Goal: Find specific page/section: Find specific page/section

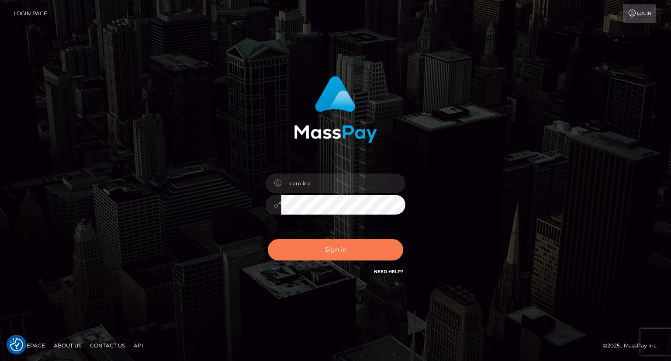
click at [346, 252] on button "Sign in" at bounding box center [335, 249] width 135 height 21
type input "carolina"
click at [344, 254] on button "Sign in" at bounding box center [335, 249] width 135 height 21
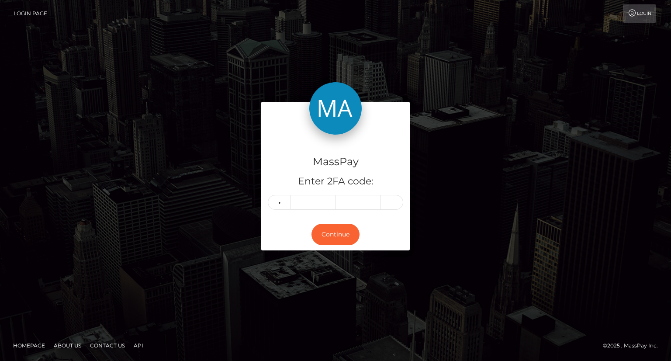
type input "8"
type input "5"
type input "4"
type input "0"
type input "3"
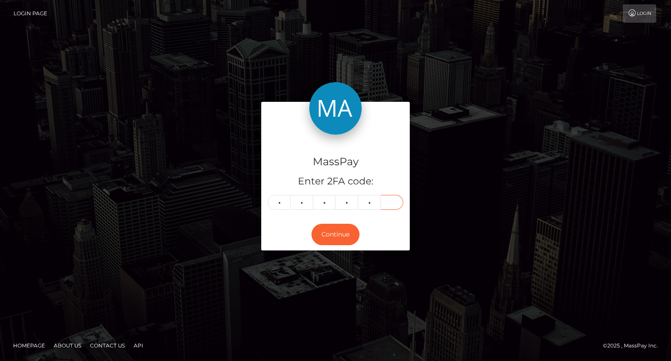
type input "1"
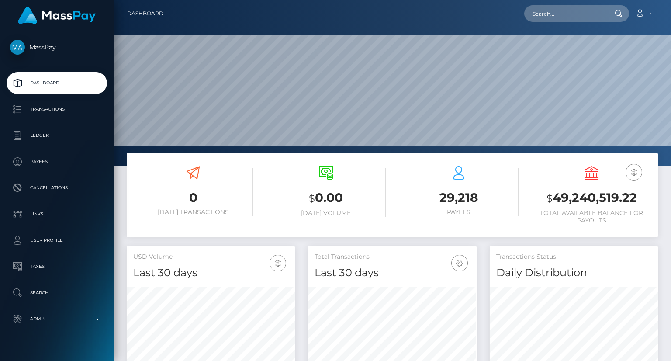
scroll to position [155, 168]
click at [548, 16] on input "text" at bounding box center [565, 13] width 82 height 17
paste input "a24b7ac0-fd1a-43b1-91f7-b36500126227"
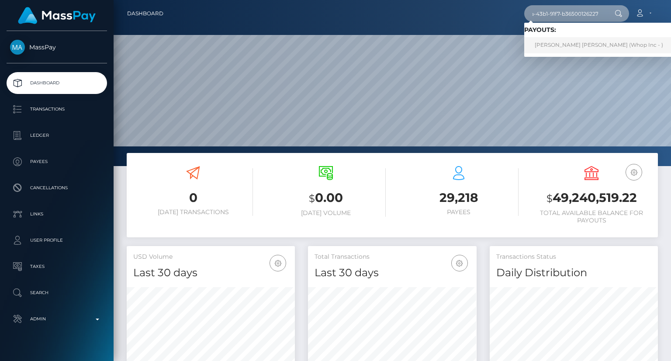
type input "a24b7ac0-fd1a-43b1-91f7-b36500126227"
click at [563, 46] on link "KAYDRA RENAE DUCKETT (Whop Inc - )" at bounding box center [598, 45] width 149 height 16
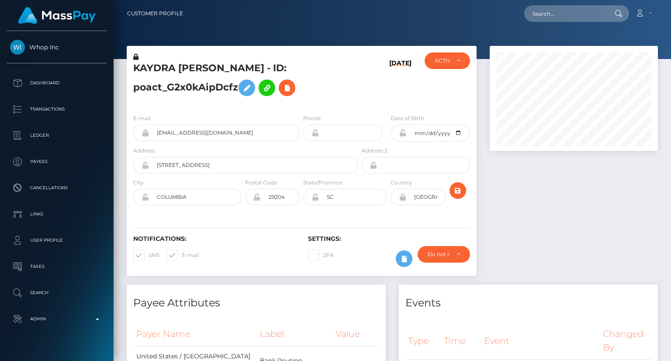
scroll to position [105, 168]
copy h5 "KAYDRA RENAE"
drag, startPoint x: 131, startPoint y: 64, endPoint x: 213, endPoint y: 72, distance: 82.5
click at [213, 72] on div "KAYDRA RENAE DUCKETT - ID: poact_G2x0kAipDcfz" at bounding box center [243, 79] width 233 height 55
click at [179, 88] on h5 "KAYDRA RENAE DUCKETT - ID: poact_G2x0kAipDcfz" at bounding box center [243, 81] width 220 height 39
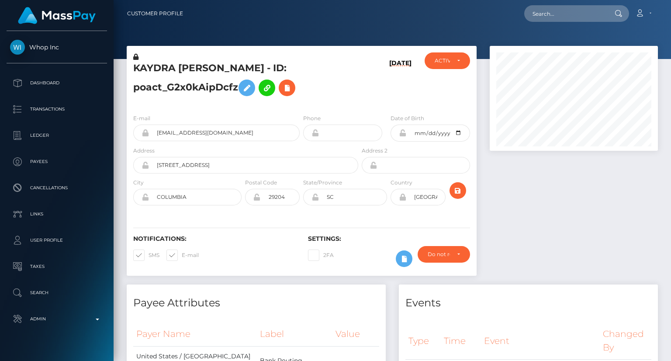
click at [179, 88] on h5 "KAYDRA RENAE DUCKETT - ID: poact_G2x0kAipDcfz" at bounding box center [243, 81] width 220 height 39
copy h5 "poact_G2x0kAipDcfz"
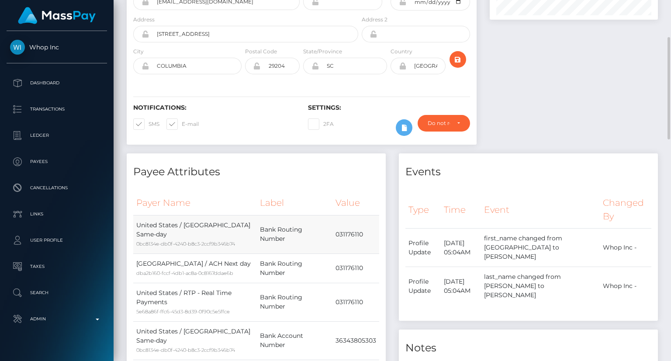
scroll to position [0, 0]
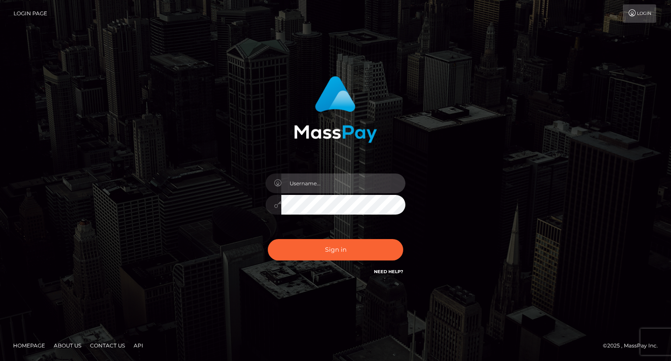
type input "carolina"
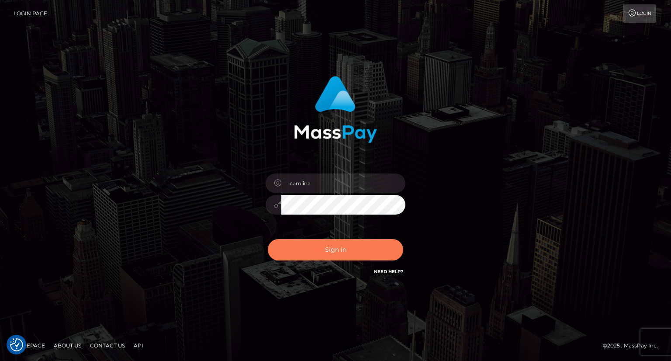
click at [337, 253] on button "Sign in" at bounding box center [335, 249] width 135 height 21
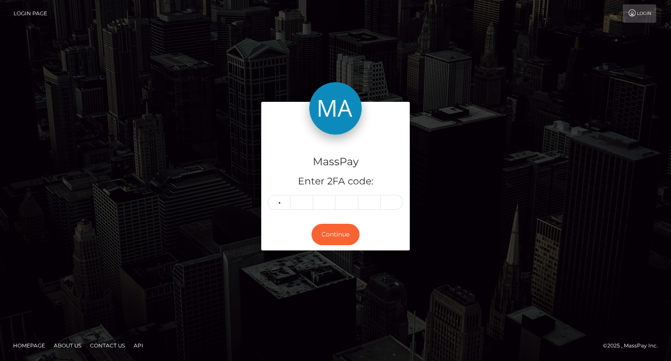
type input "2"
type input "3"
type input "5"
type input "8"
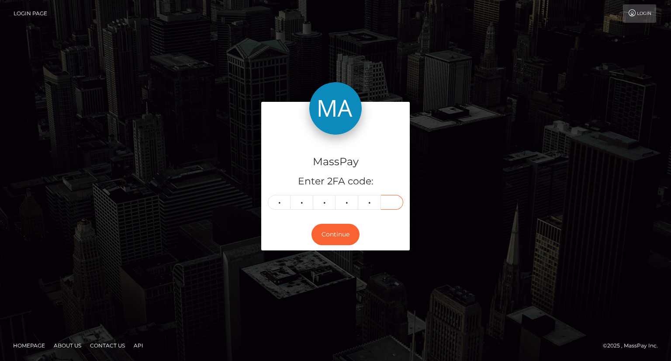
type input "3"
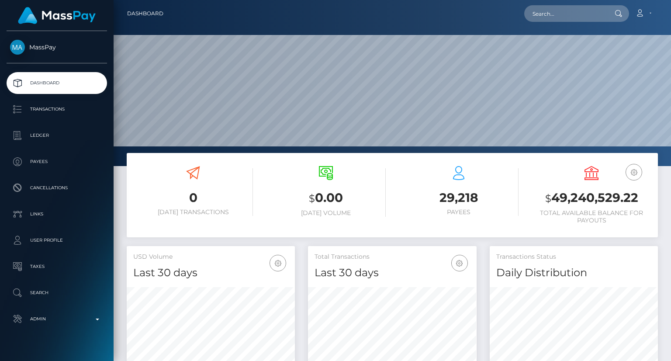
scroll to position [155, 168]
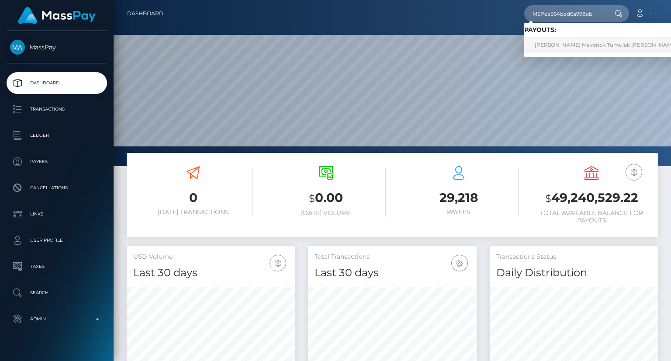
type input "MSPea564bed6a998ab"
click at [570, 46] on link "Renz Maverick Tumulak Gonzales (Alua USA Limited - )" at bounding box center [633, 45] width 219 height 16
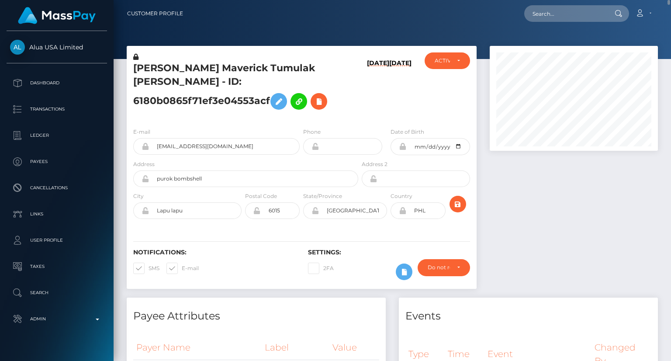
click at [231, 256] on div "Notifications: SMS E-mail" at bounding box center [214, 267] width 175 height 36
click at [242, 257] on div "Notifications: SMS E-mail" at bounding box center [214, 267] width 175 height 36
click at [259, 259] on div "Notifications: SMS E-mail" at bounding box center [214, 267] width 175 height 36
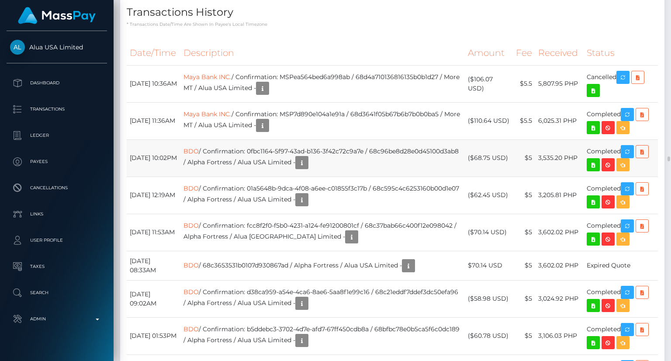
scroll to position [1748, 0]
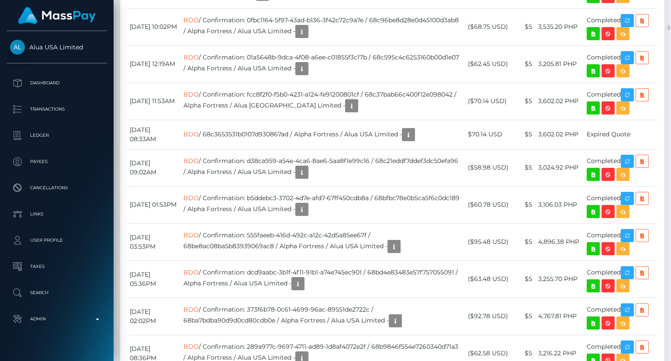
drag, startPoint x: 299, startPoint y: 94, endPoint x: 461, endPoint y: 97, distance: 162.2
copy td "MSPea564bed6a998ab / 68d4a710136816135b0b1d27"
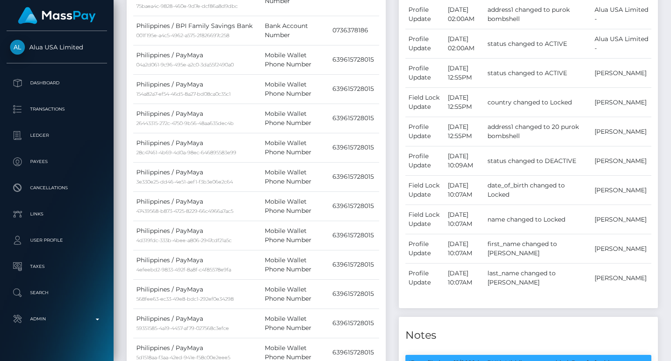
scroll to position [0, 0]
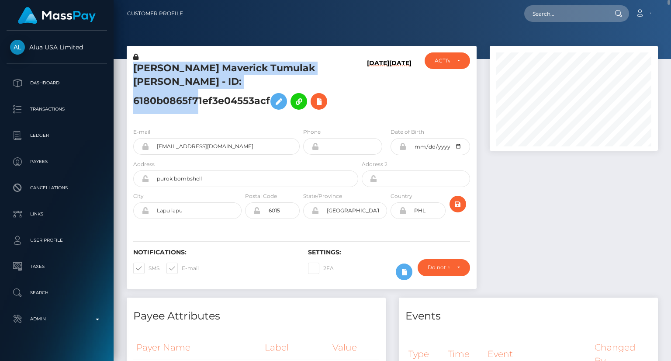
drag, startPoint x: 131, startPoint y: 68, endPoint x: 273, endPoint y: 79, distance: 142.0
click at [273, 79] on div "Renz Maverick Tumulak Gonzales - ID: 6180b0865f71ef3e04553acf" at bounding box center [243, 86] width 233 height 68
copy h5 "Renz Maverick Tumulak Gonzales - ID: 6180b0865f71ef3e04553acf"
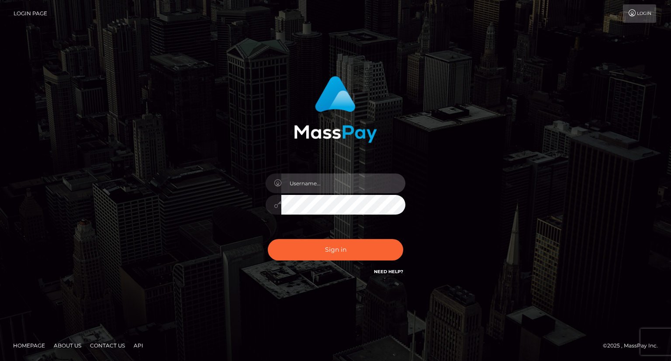
type input "carolina"
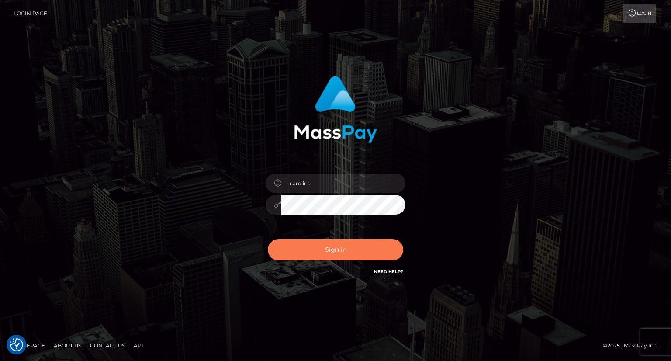
click at [326, 248] on button "Sign in" at bounding box center [335, 249] width 135 height 21
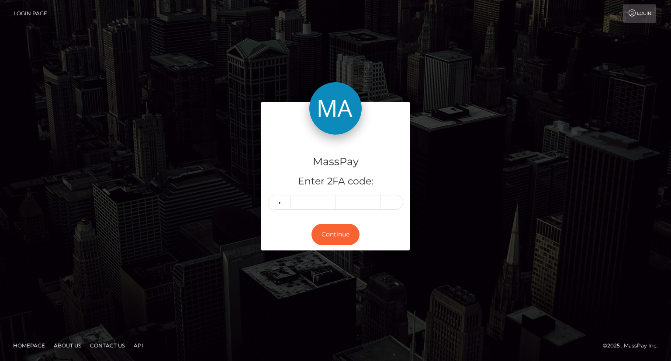
type input "0"
type input "6"
type input "4"
type input "5"
type input "4"
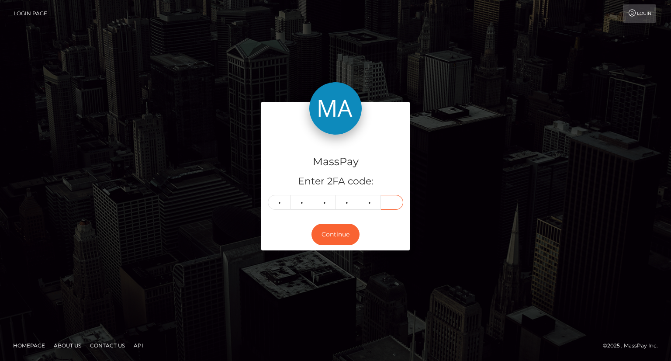
type input "7"
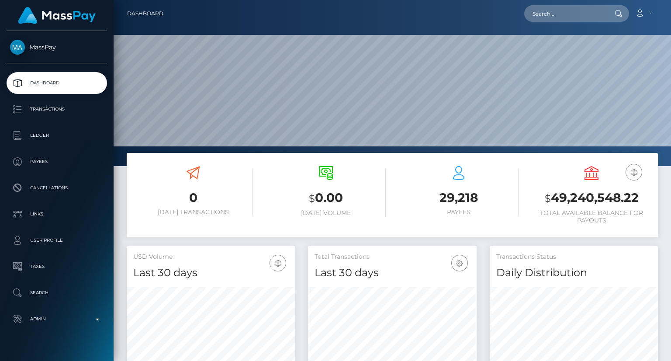
scroll to position [155, 168]
click at [566, 16] on input "text" at bounding box center [565, 13] width 82 height 17
paste input "pout_MgiiFOZJr34kQ"
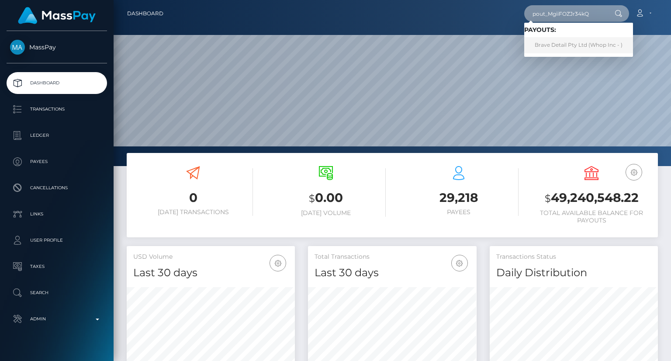
type input "pout_MgiiFOZJr34kQ"
click at [578, 42] on link "Brave Detail Pty Ltd (Whop Inc - )" at bounding box center [578, 45] width 109 height 16
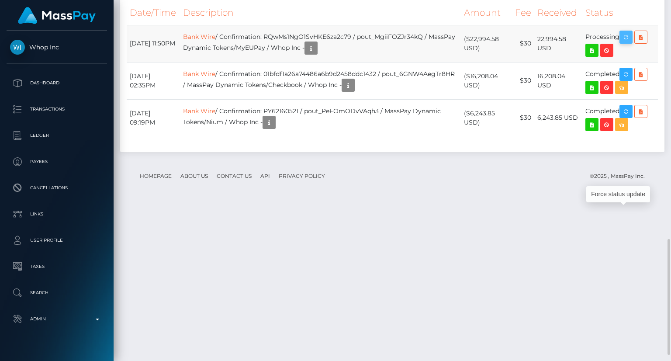
scroll to position [105, 168]
click at [629, 43] on icon "button" at bounding box center [626, 37] width 10 height 11
drag, startPoint x: 281, startPoint y: 210, endPoint x: 368, endPoint y: 208, distance: 87.4
click at [368, 62] on td "Bank Wire / Confirmation: RQwMs1NgO1SvHKE6za2c79 / pout_MgiiFOZJr34kQ / MassPay…" at bounding box center [320, 43] width 281 height 37
copy td "RQwMs1NgO1SvHKE6za2c79"
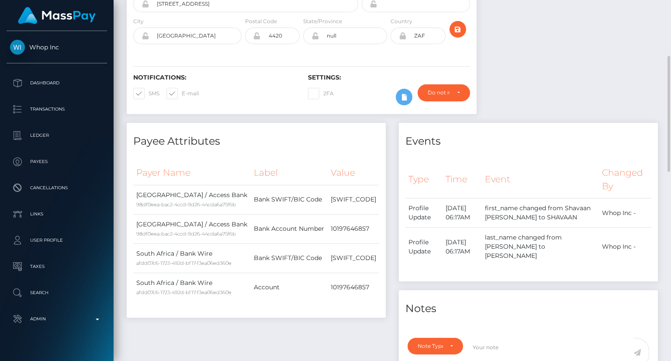
scroll to position [0, 0]
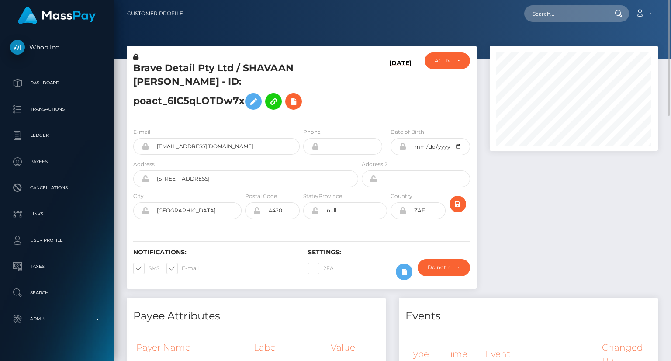
click at [211, 64] on h5 "Brave Detail Pty Ltd / SHAVAAN ANOOPSINGH SINGH - ID: poact_6IC5qLOTDw7x" at bounding box center [243, 88] width 220 height 52
click at [206, 146] on input "shavaan@mainstreammediaco.com" at bounding box center [224, 146] width 151 height 17
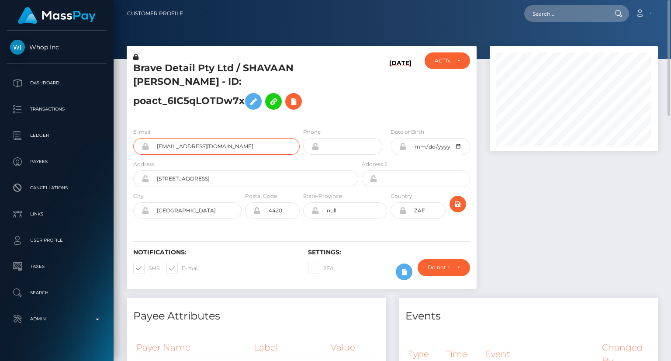
click at [206, 146] on input "shavaan@mainstreammediaco.com" at bounding box center [224, 146] width 151 height 17
click at [563, 16] on input "text" at bounding box center [565, 13] width 82 height 17
paste input "277400667"
type input "277400667"
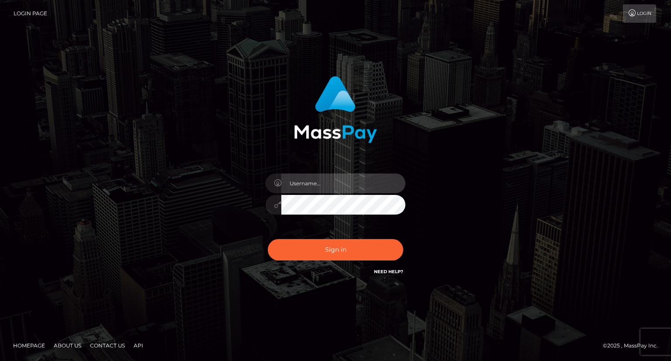
type input "carolina"
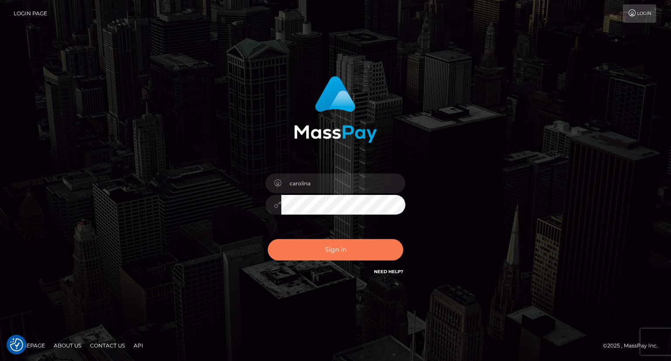
click at [349, 258] on button "Sign in" at bounding box center [335, 249] width 135 height 21
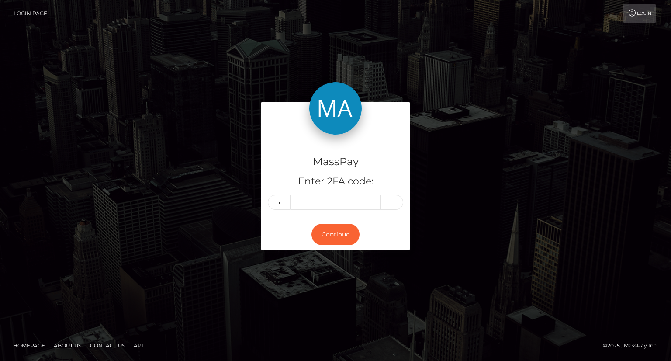
type input "3"
type input "7"
type input "5"
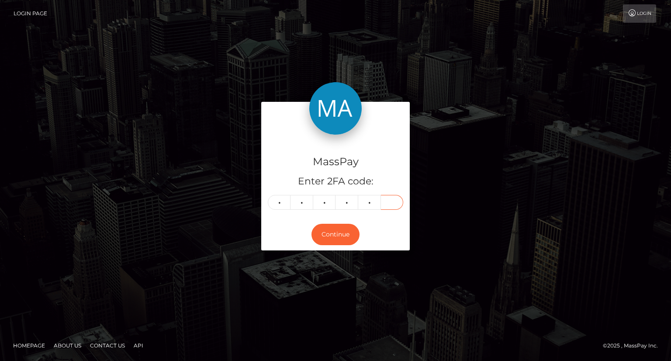
type input "9"
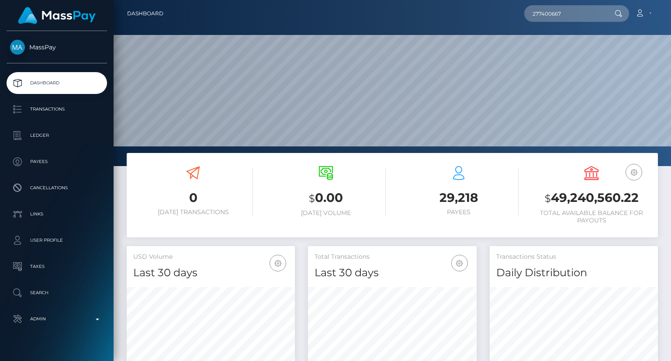
scroll to position [155, 168]
type input "277400667"
click at [569, 46] on link "Phurinat Duangnamkaew" at bounding box center [559, 45] width 70 height 16
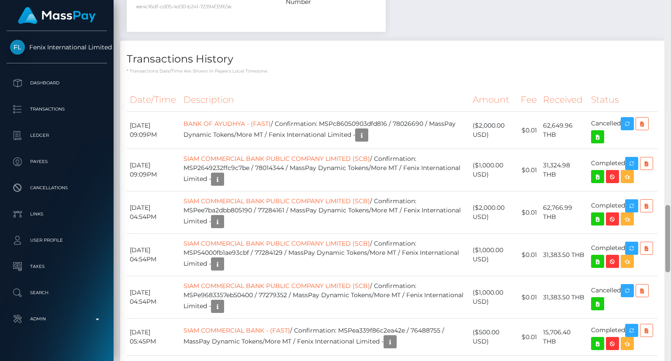
scroll to position [105, 168]
click at [331, 112] on td "BANK OF AYUDHYA - (FAST) / Confirmation: MSPc86050903dfd816 / 78026690 / MassPa…" at bounding box center [324, 130] width 289 height 37
drag, startPoint x: 333, startPoint y: 83, endPoint x: 437, endPoint y: 80, distance: 104.0
click at [437, 112] on td "BANK OF AYUDHYA - (FAST) / Confirmation: MSPc86050903dfd816 / 78026690 / MassPa…" at bounding box center [324, 130] width 289 height 37
copy td "MSPc86050903dfd816 / 78026690"
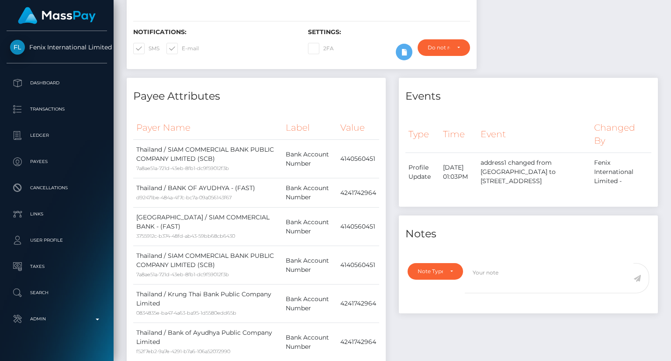
scroll to position [0, 0]
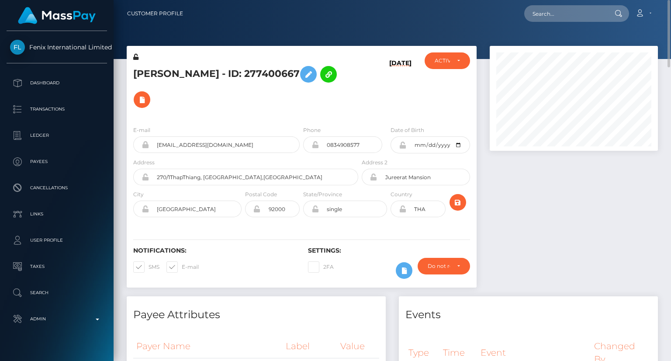
click at [242, 69] on h5 "[PERSON_NAME] - ID: 277400667" at bounding box center [243, 87] width 220 height 51
copy h5 "[PERSON_NAME] - ID: 277400667"
